Goal: Register for event/course

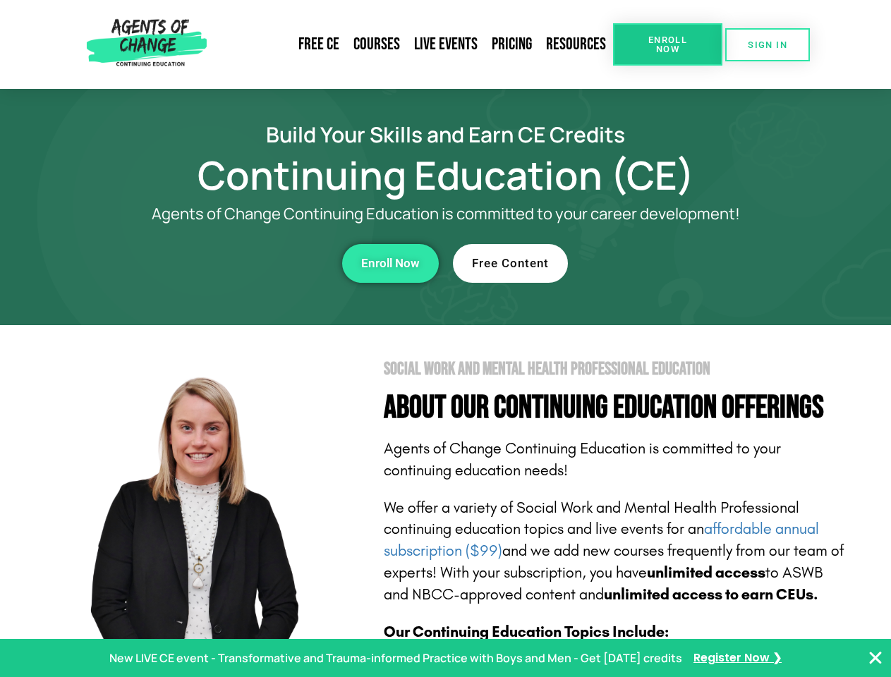
click at [445, 339] on section "Social Work and Mental Health Professional Education About Our Continuing Educa…" at bounding box center [445, 621] width 891 height 593
click at [577, 44] on link "Resources" at bounding box center [576, 44] width 74 height 32
click at [668, 44] on span "Enroll Now" at bounding box center [668, 44] width 64 height 18
click at [768, 44] on span "SIGN IN" at bounding box center [768, 44] width 40 height 9
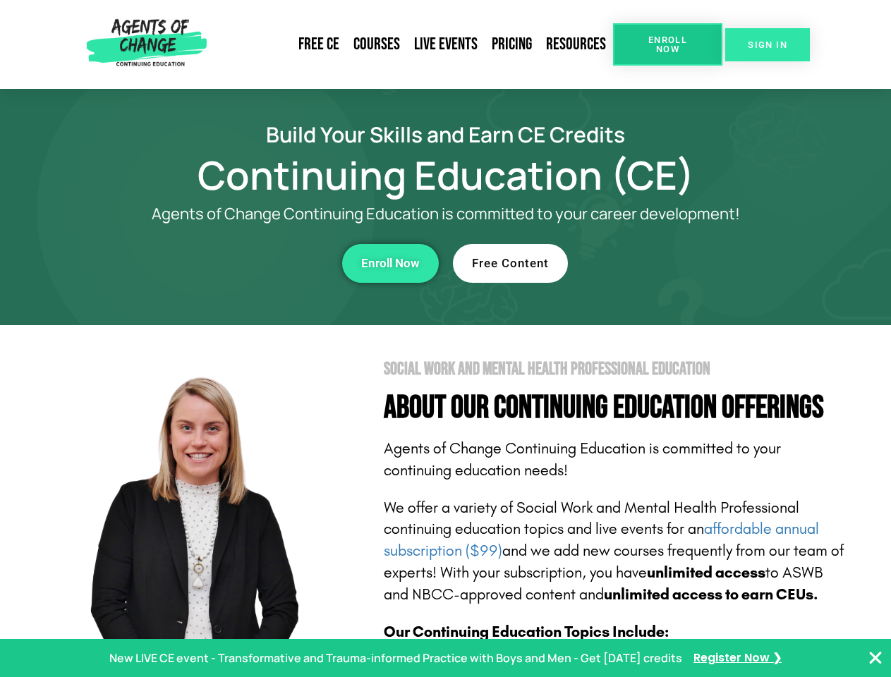
click at [768, 44] on span "SIGN IN" at bounding box center [768, 44] width 40 height 9
click at [245, 263] on div "Enroll Now" at bounding box center [245, 263] width 388 height 39
click at [390, 263] on span "Enroll Now" at bounding box center [390, 264] width 59 height 12
